Goal: Task Accomplishment & Management: Complete application form

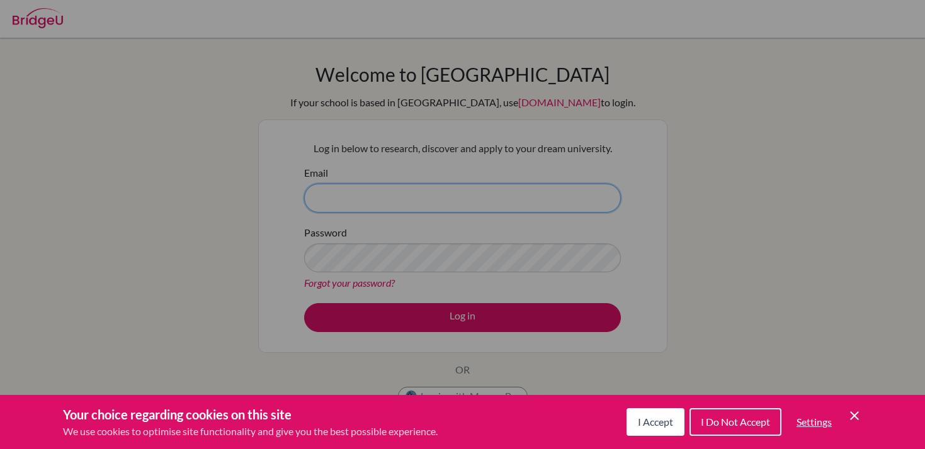
type input "dlena@uas.edu.uy"
click at [646, 416] on span "I Accept" at bounding box center [655, 422] width 35 height 12
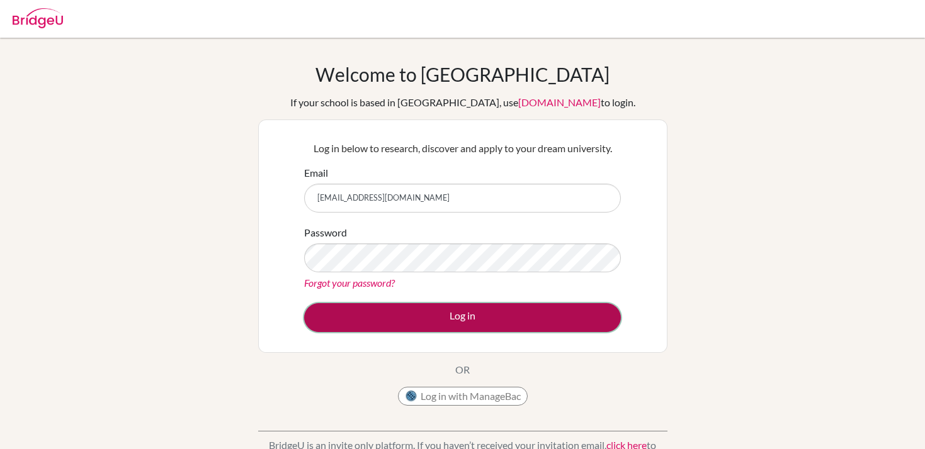
click at [509, 318] on button "Log in" at bounding box center [462, 317] width 317 height 29
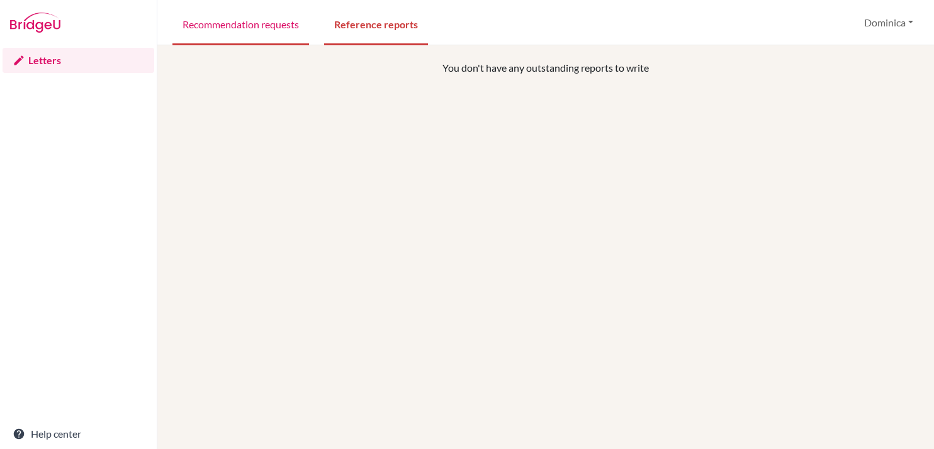
click at [230, 33] on link "Recommendation requests" at bounding box center [240, 23] width 137 height 43
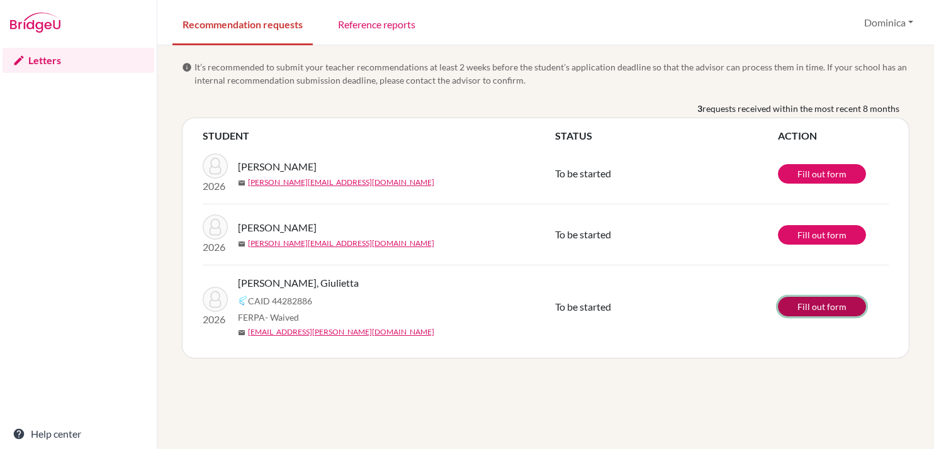
click at [826, 302] on link "Fill out form" at bounding box center [822, 307] width 88 height 20
click at [33, 67] on link "Letters" at bounding box center [79, 60] width 152 height 25
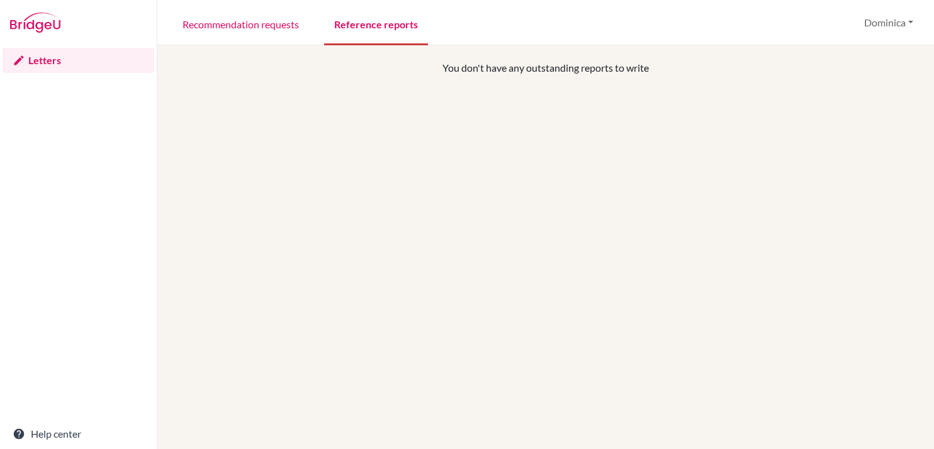
click at [393, 30] on link "Reference reports" at bounding box center [376, 23] width 104 height 43
click at [243, 25] on link "Recommendation requests" at bounding box center [240, 23] width 137 height 43
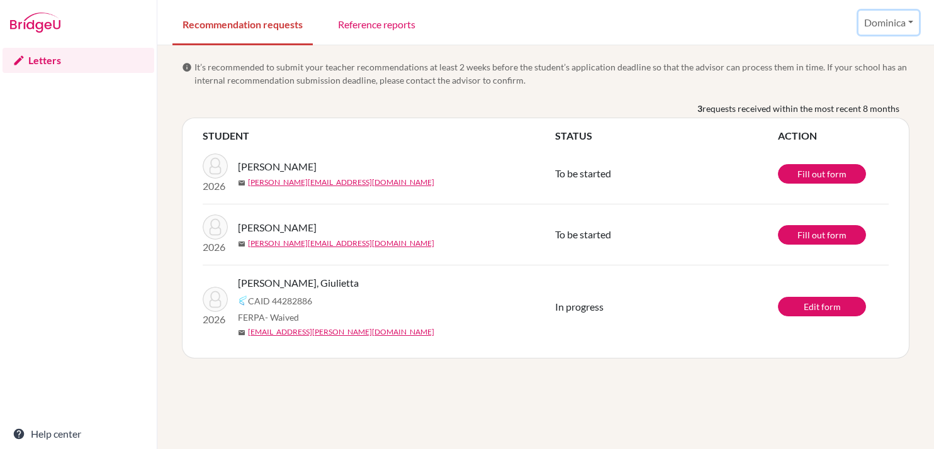
click at [884, 19] on button "Dominica" at bounding box center [889, 23] width 60 height 24
